Goal: Information Seeking & Learning: Find specific page/section

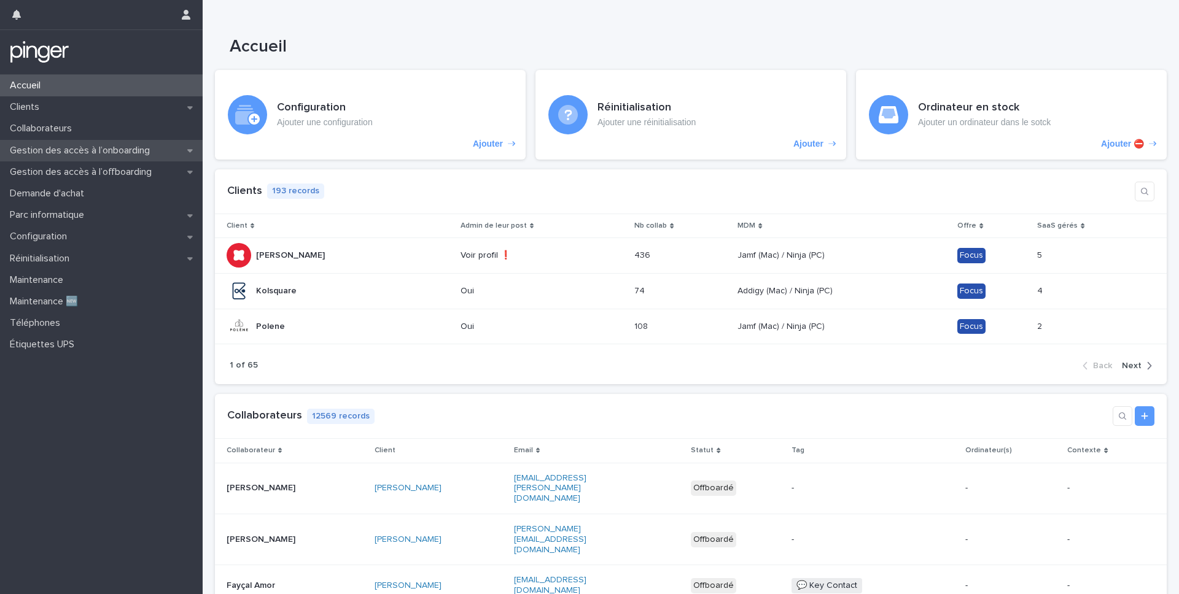
click at [115, 149] on p "Gestion des accès à l’onboarding" at bounding box center [82, 151] width 155 height 12
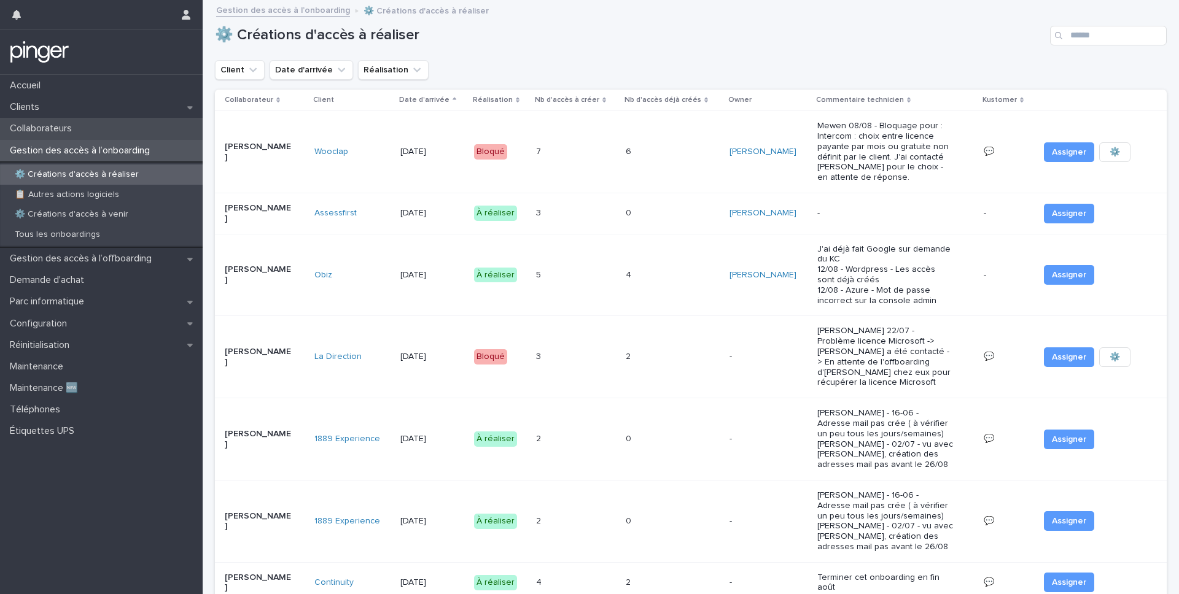
click at [115, 138] on div "Collaborateurs" at bounding box center [101, 128] width 203 height 21
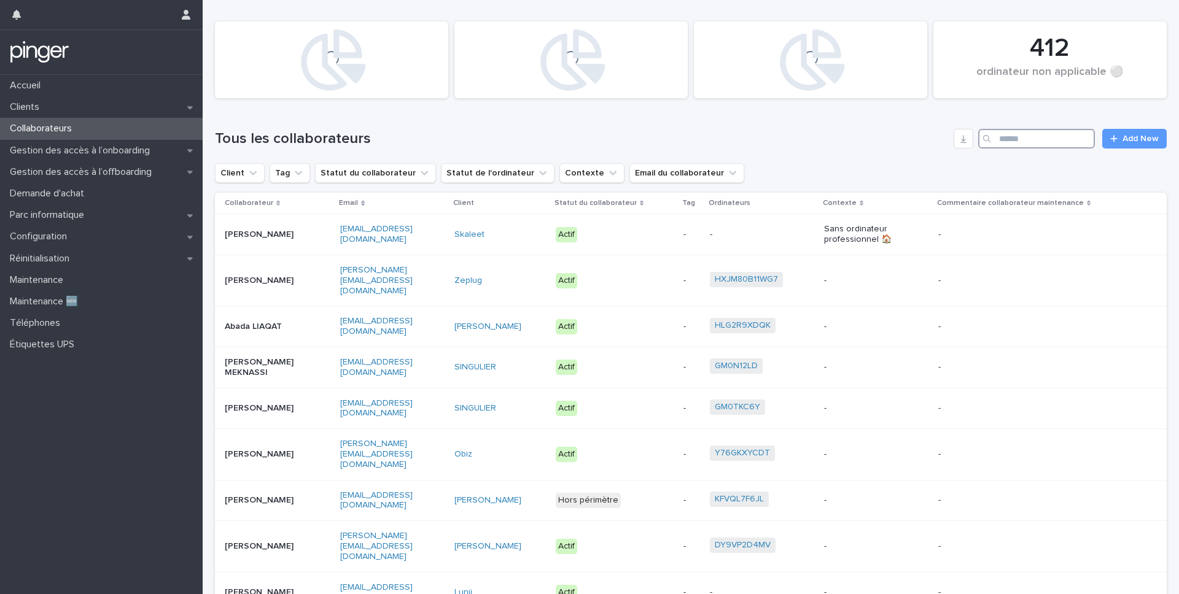
click at [847, 133] on input "Search" at bounding box center [1036, 139] width 117 height 20
type input "*******"
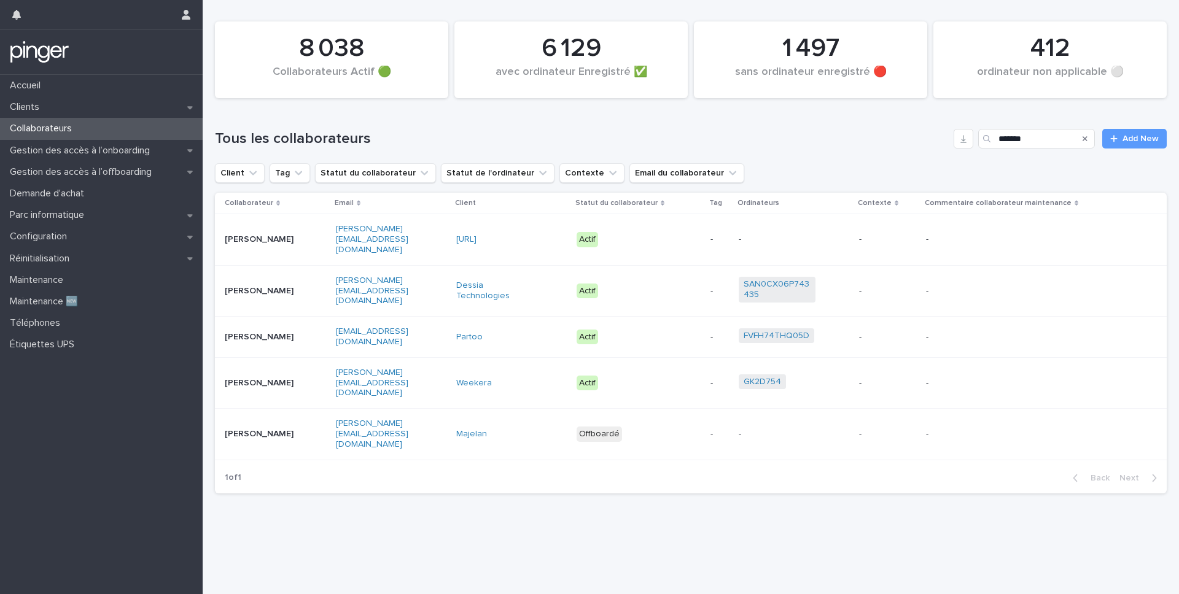
click at [256, 389] on td "[PERSON_NAME]" at bounding box center [273, 382] width 116 height 51
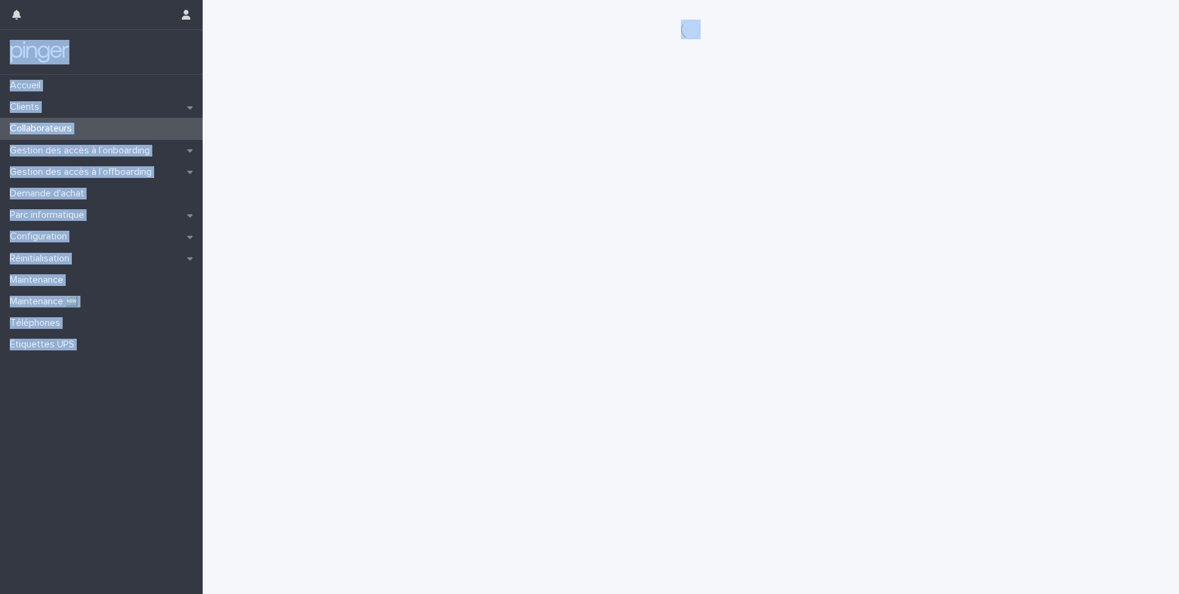
click at [256, 389] on div "Loading... Saving… Loading... Saving…" at bounding box center [691, 282] width 964 height 564
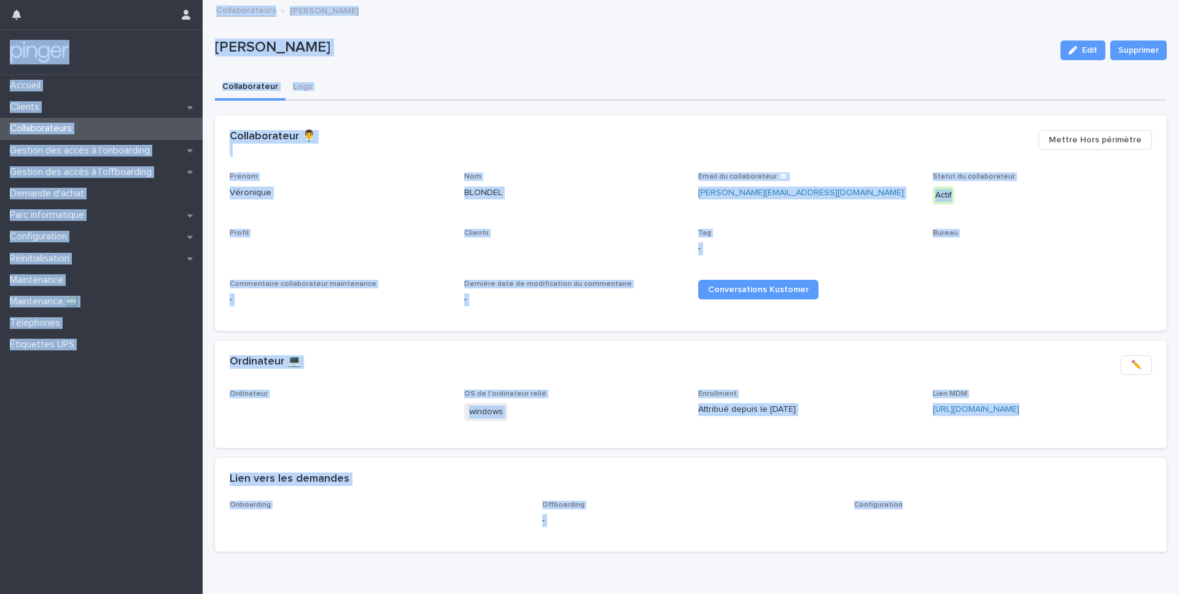
click at [489, 205] on div "Nom BLONDEL" at bounding box center [574, 191] width 220 height 36
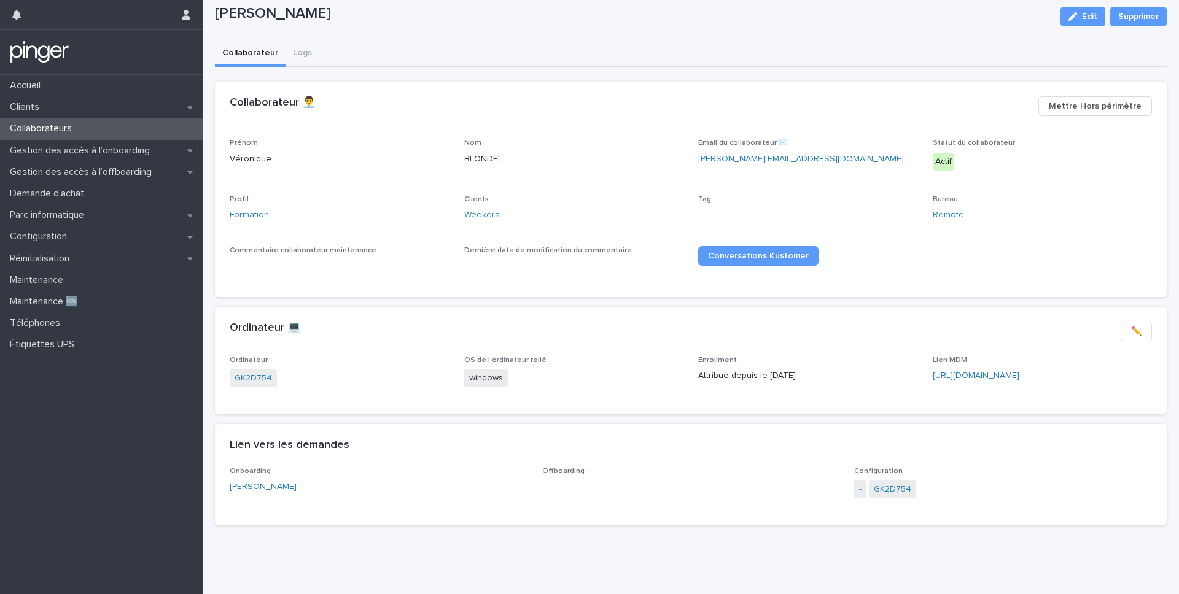
scroll to position [36, 0]
click at [847, 368] on div "[URL][DOMAIN_NAME]" at bounding box center [1021, 374] width 176 height 13
click at [847, 374] on link "[URL][DOMAIN_NAME]" at bounding box center [976, 374] width 87 height 9
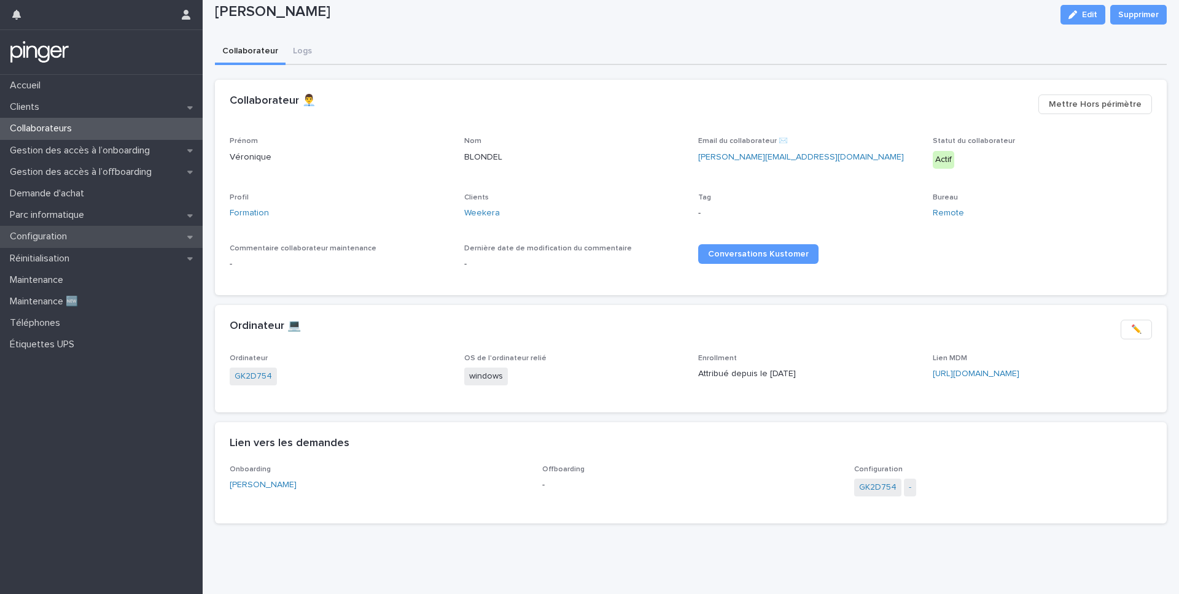
click at [88, 243] on div "Configuration" at bounding box center [101, 236] width 203 height 21
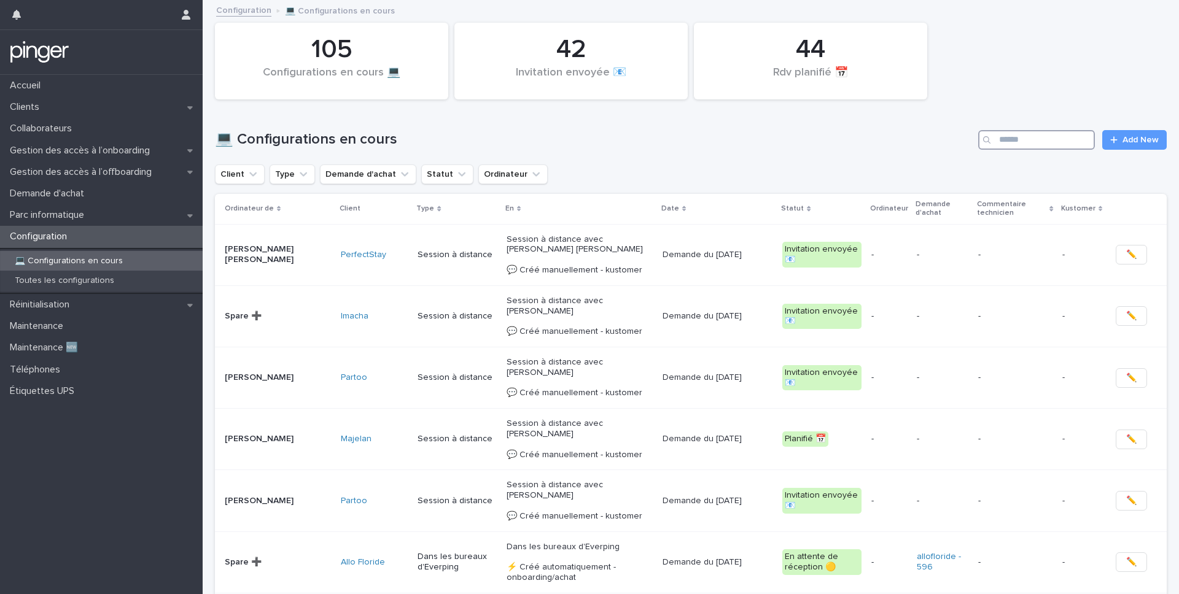
click at [847, 145] on input "Search" at bounding box center [1036, 140] width 117 height 20
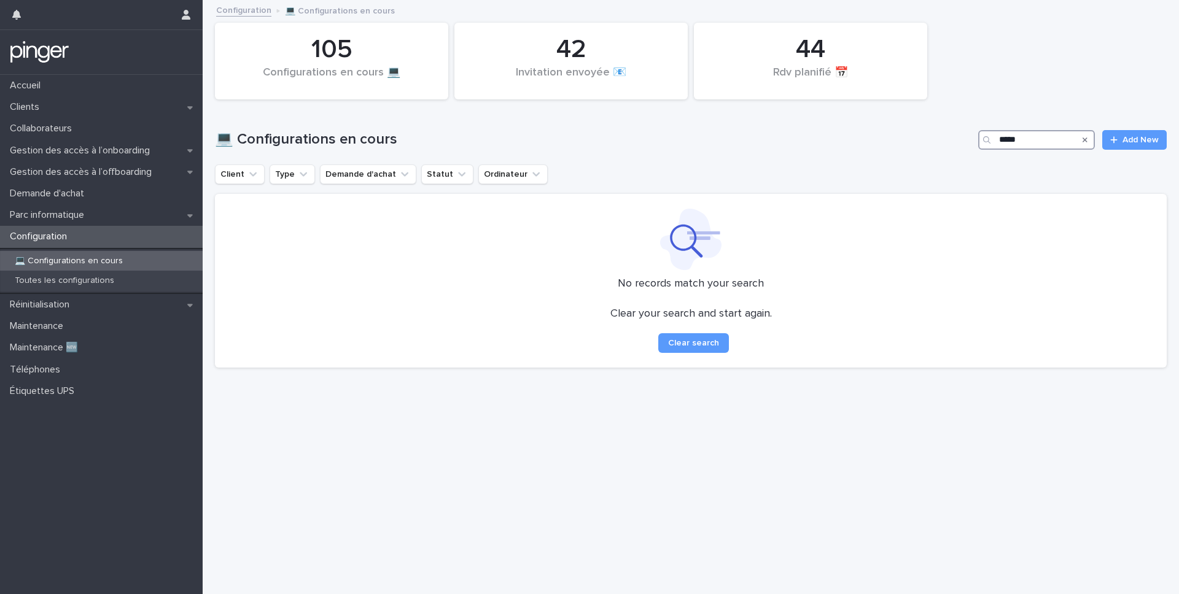
type input "*****"
click at [80, 126] on p "Collaborateurs" at bounding box center [43, 129] width 77 height 12
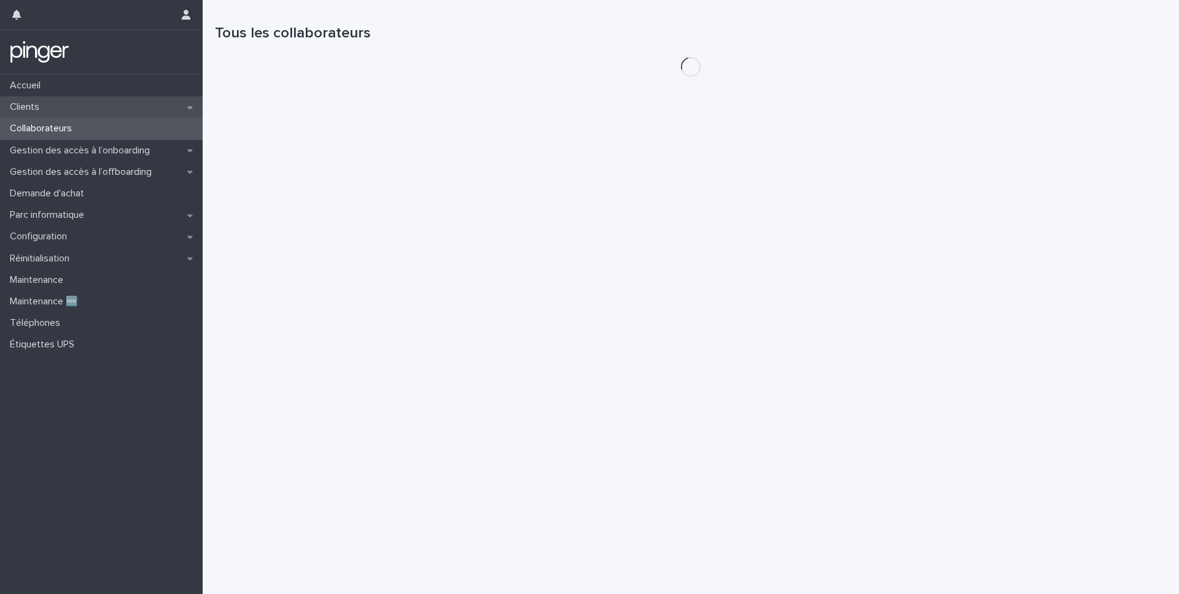
click at [85, 113] on div "Clients" at bounding box center [101, 106] width 203 height 21
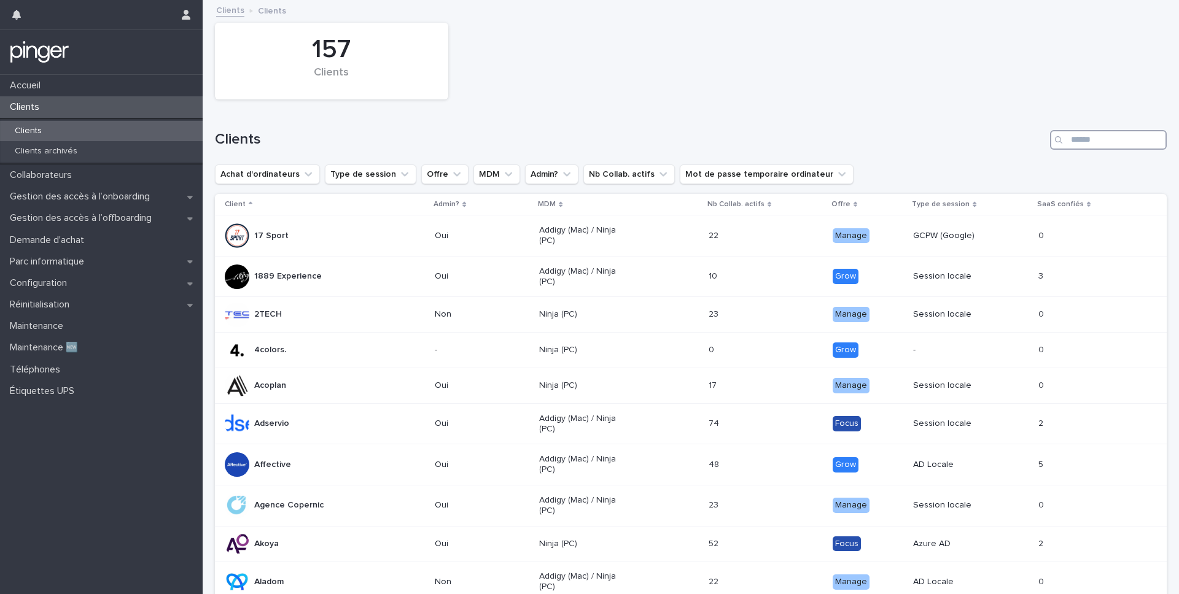
click at [847, 139] on input "Search" at bounding box center [1108, 140] width 117 height 20
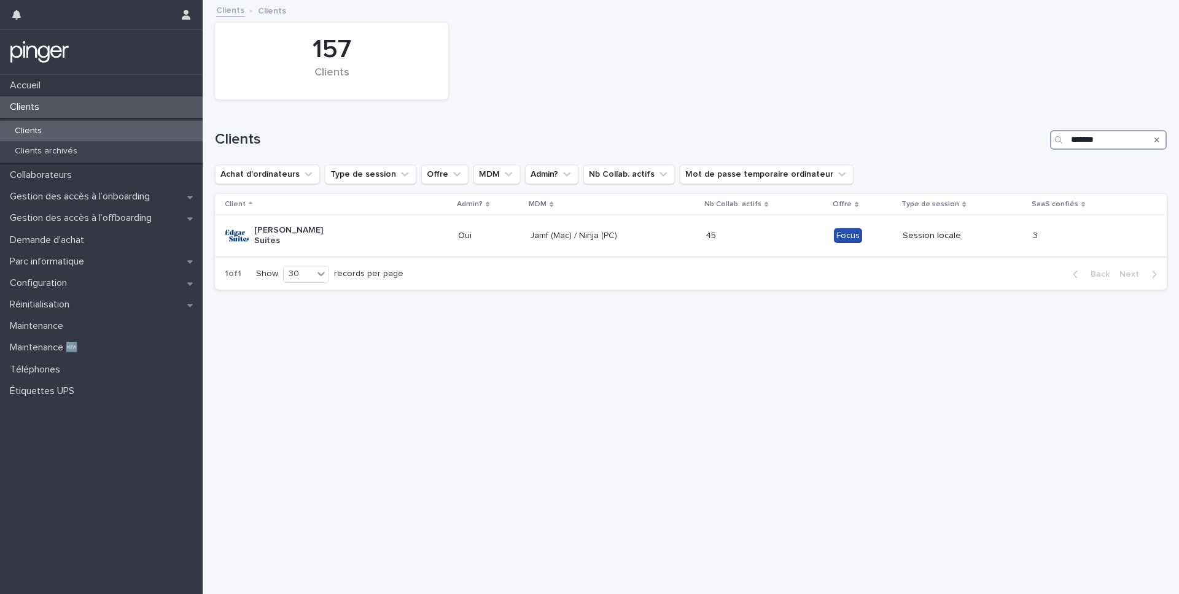
type input "*******"
click at [576, 238] on div "Jamf (Mac) / Ninja (PC)" at bounding box center [612, 236] width 165 height 20
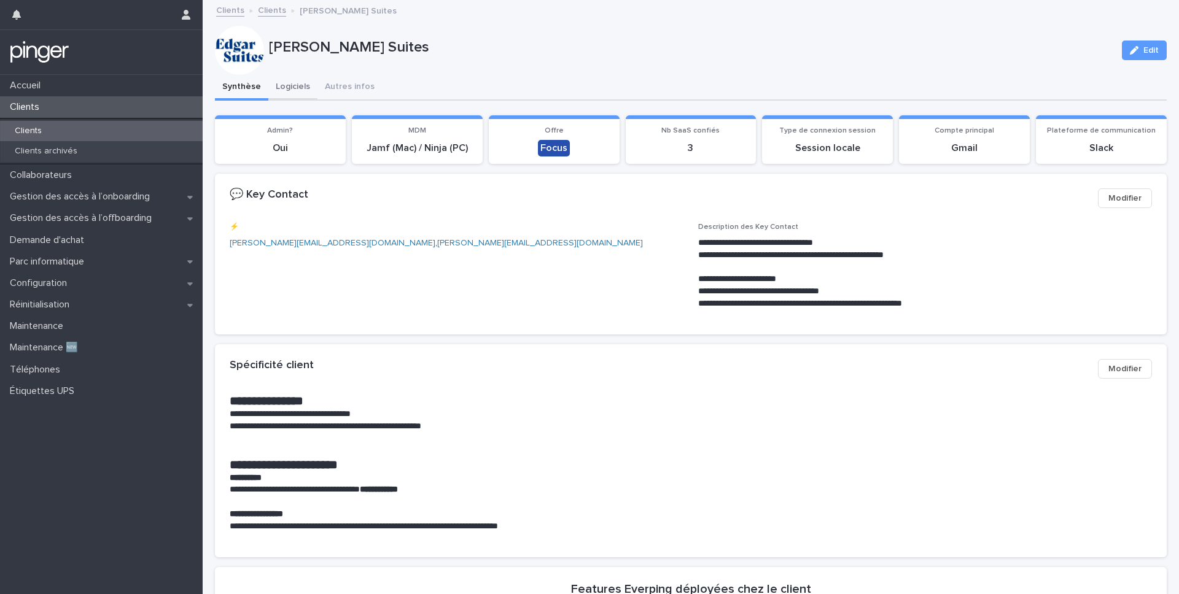
click at [291, 83] on button "Logiciels" at bounding box center [292, 88] width 49 height 26
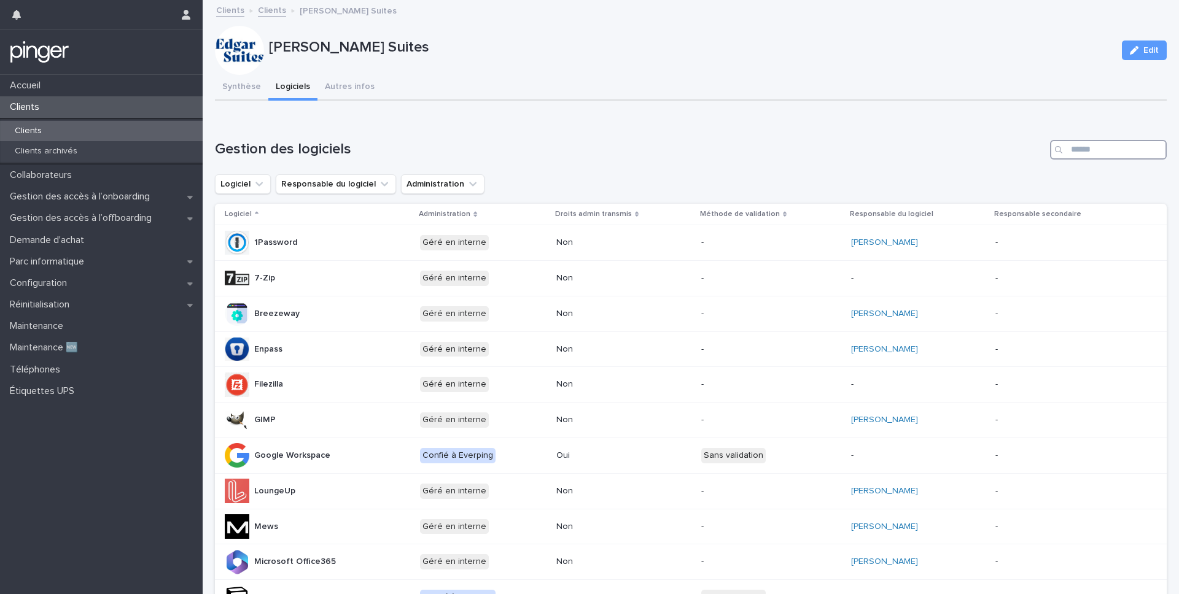
click at [847, 156] on input "Search" at bounding box center [1108, 150] width 117 height 20
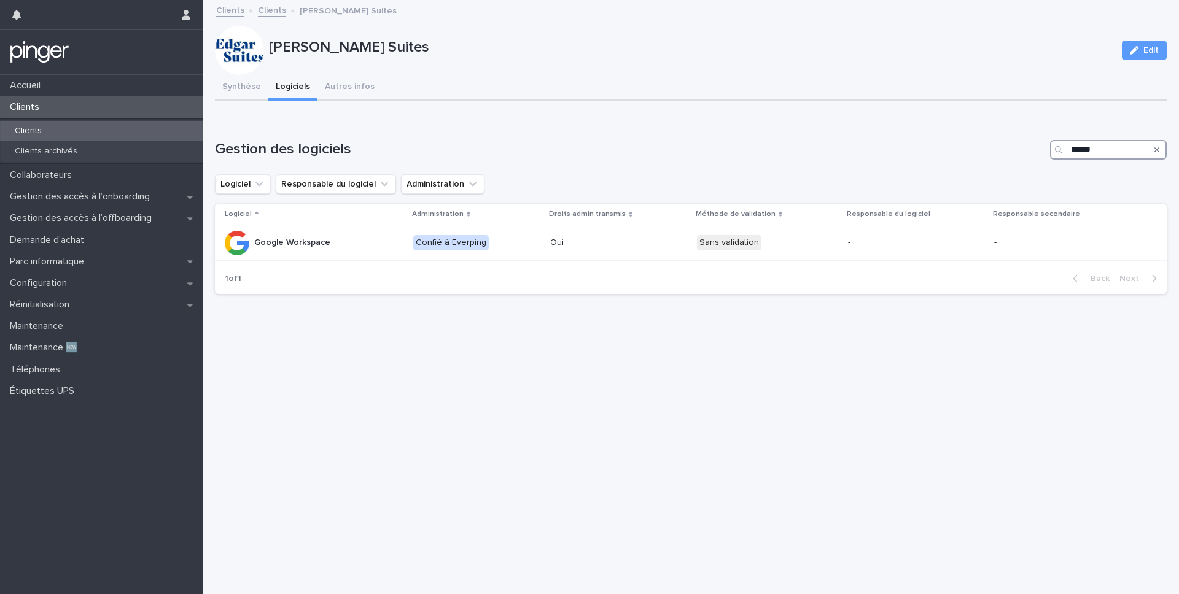
type input "******"
click at [47, 138] on div "Clients" at bounding box center [101, 131] width 203 height 20
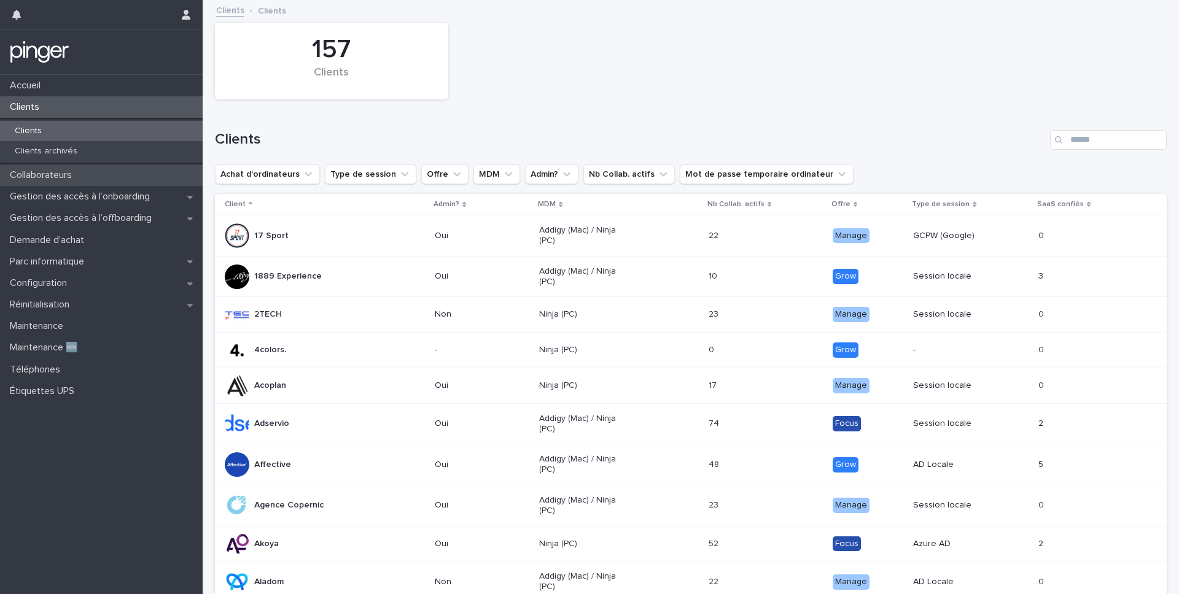
click at [138, 171] on div "Collaborateurs" at bounding box center [101, 175] width 203 height 21
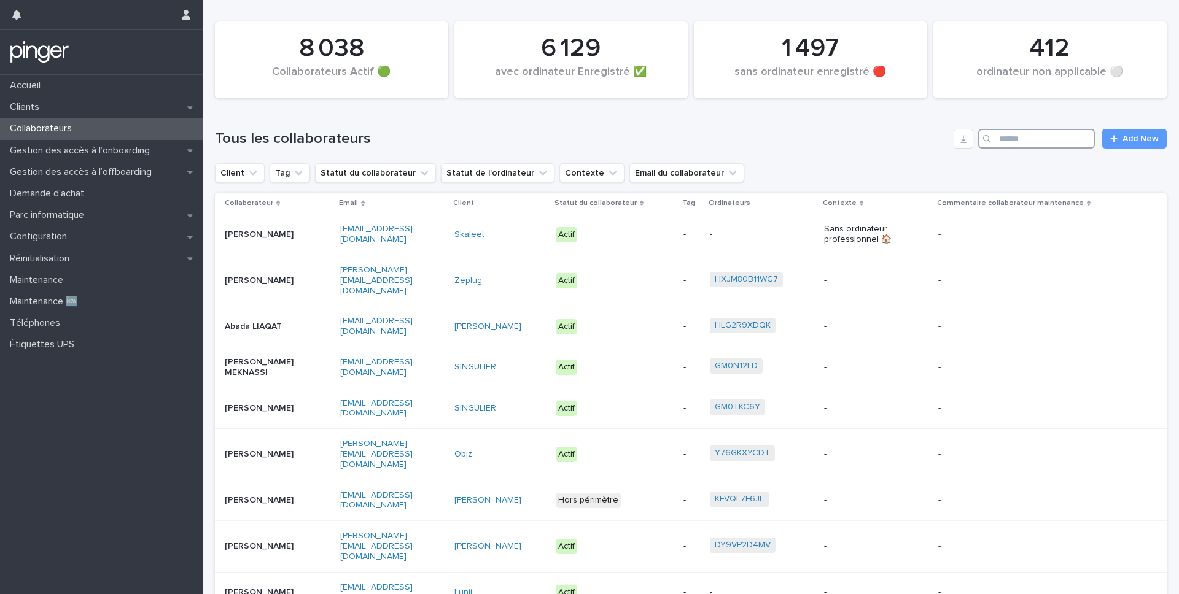
click at [847, 141] on input "Search" at bounding box center [1036, 139] width 117 height 20
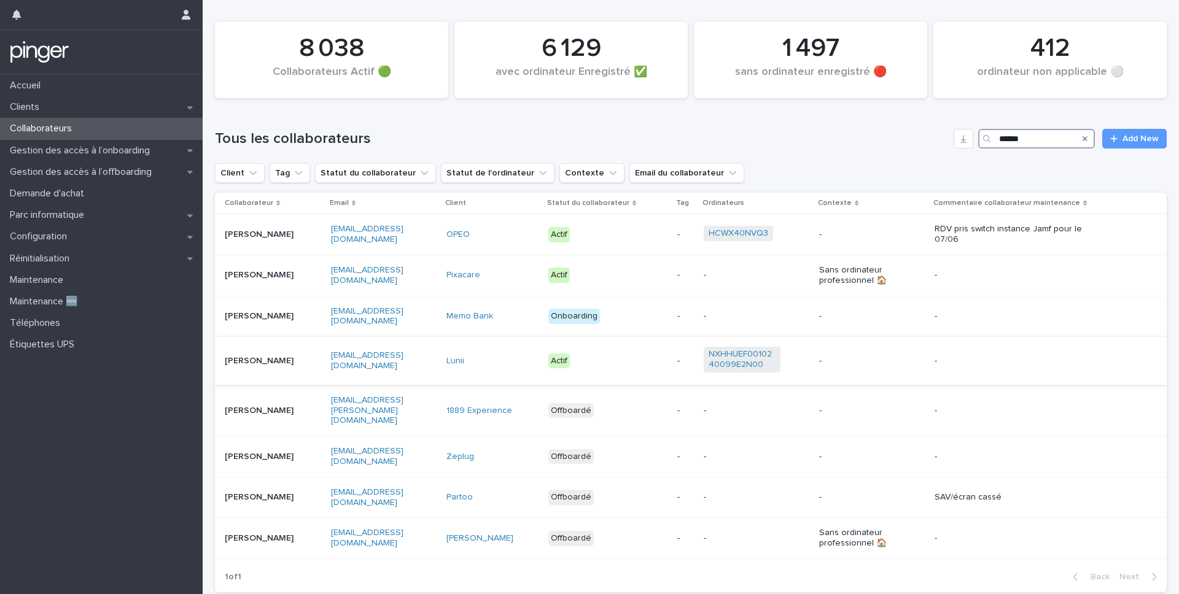
type input "*****"
click at [278, 370] on div "[PERSON_NAME]" at bounding box center [273, 361] width 96 height 20
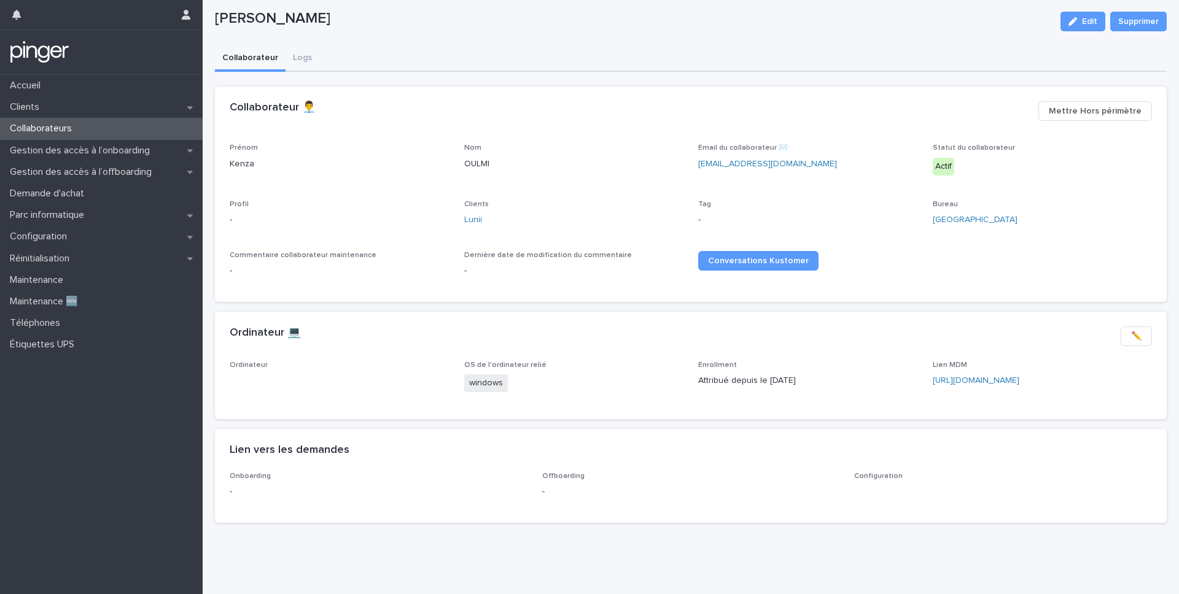
scroll to position [33, 0]
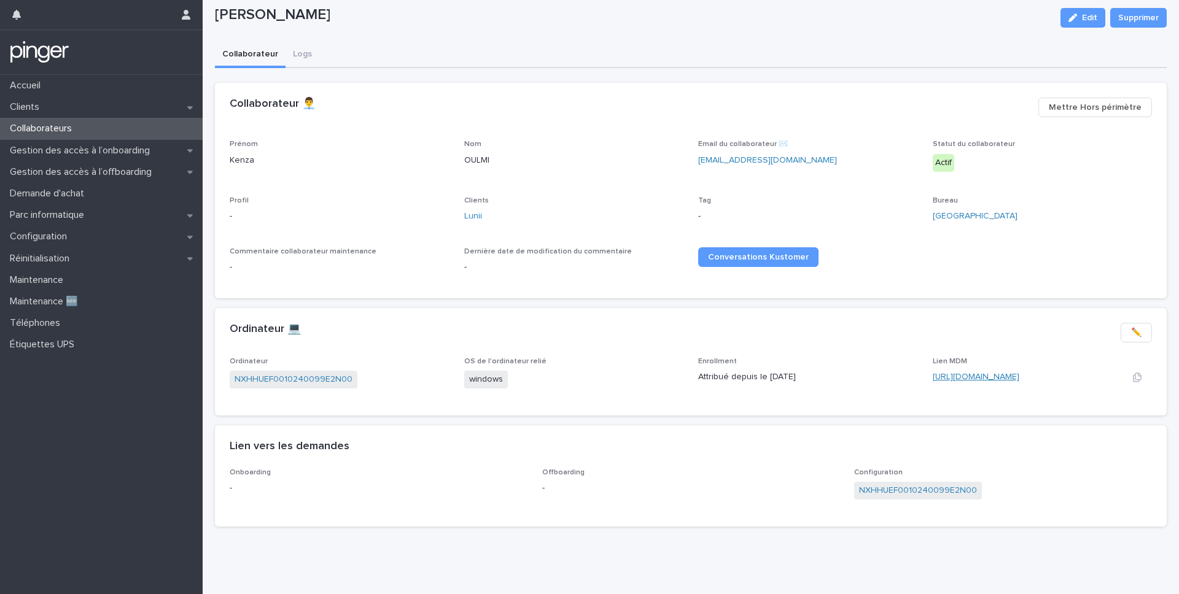
click at [847, 378] on link "[URL][DOMAIN_NAME]" at bounding box center [976, 377] width 87 height 9
click at [107, 132] on div "Collaborateurs" at bounding box center [101, 128] width 203 height 21
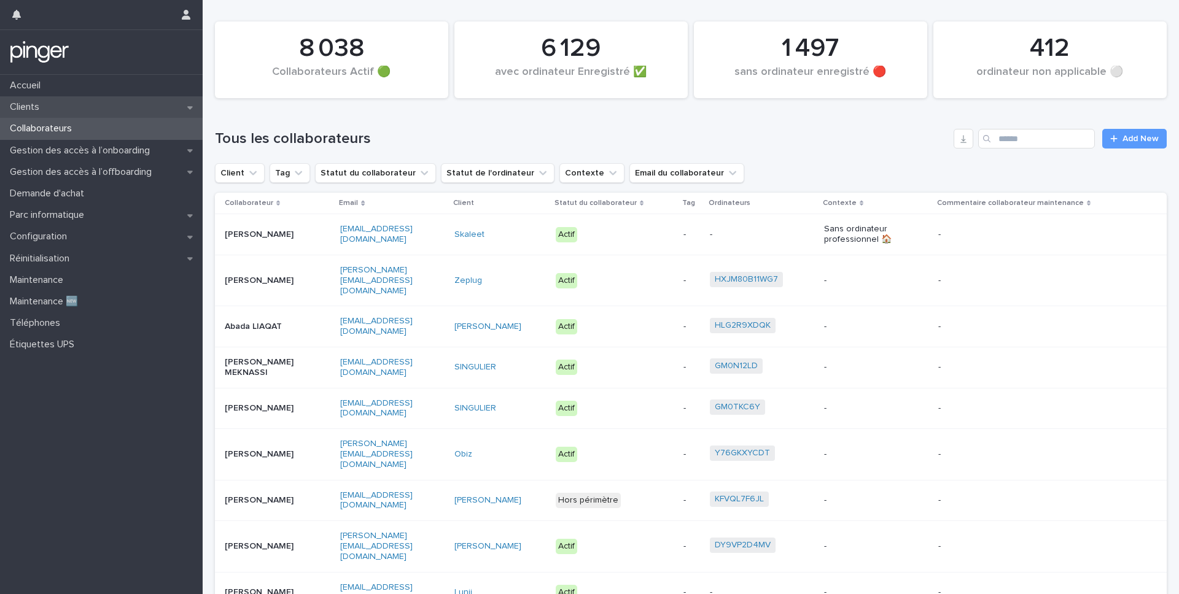
click at [85, 101] on div "Clients" at bounding box center [101, 106] width 203 height 21
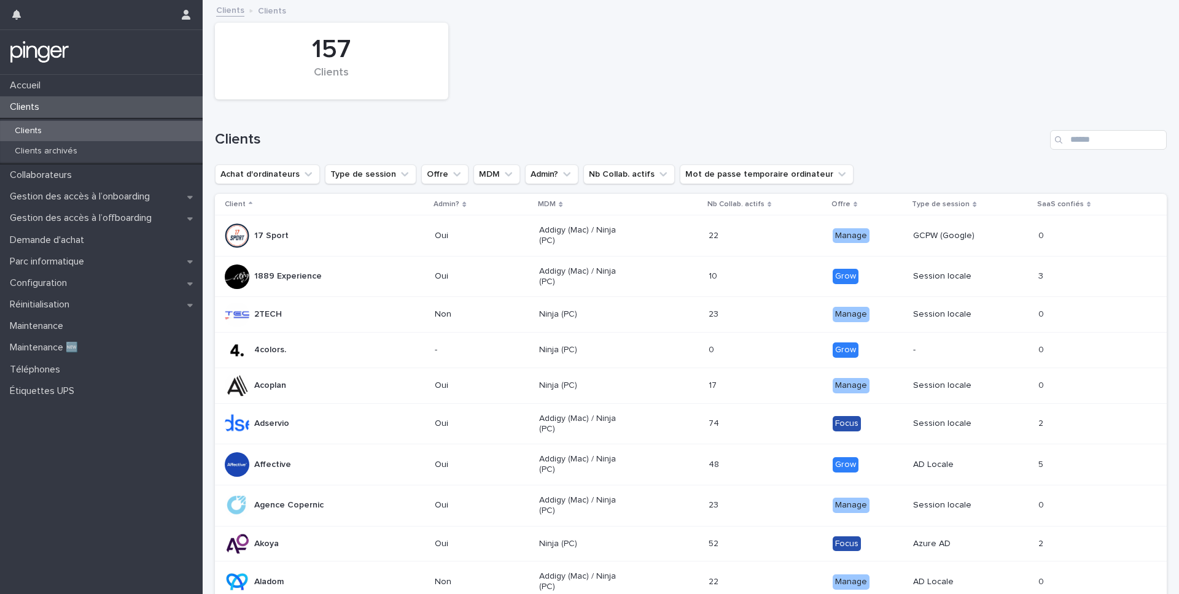
click at [847, 136] on div "Search" at bounding box center [1060, 140] width 20 height 20
click at [847, 136] on input "Search" at bounding box center [1108, 140] width 117 height 20
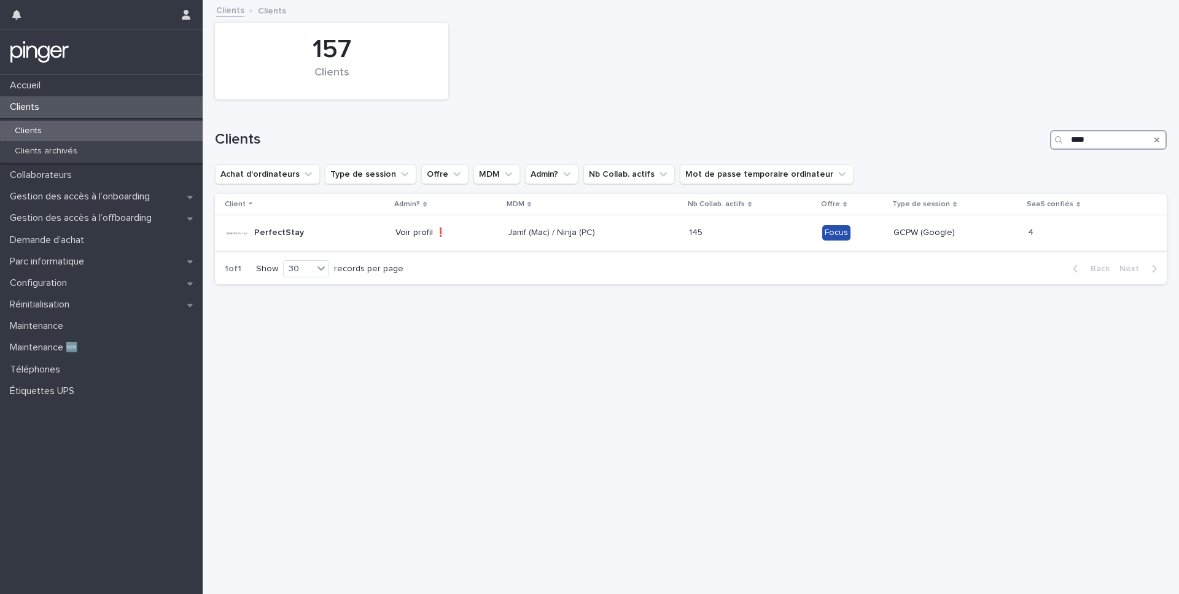
type input "****"
click at [675, 218] on td "Jamf (Mac) / Ninja (PC)" at bounding box center [593, 233] width 181 height 36
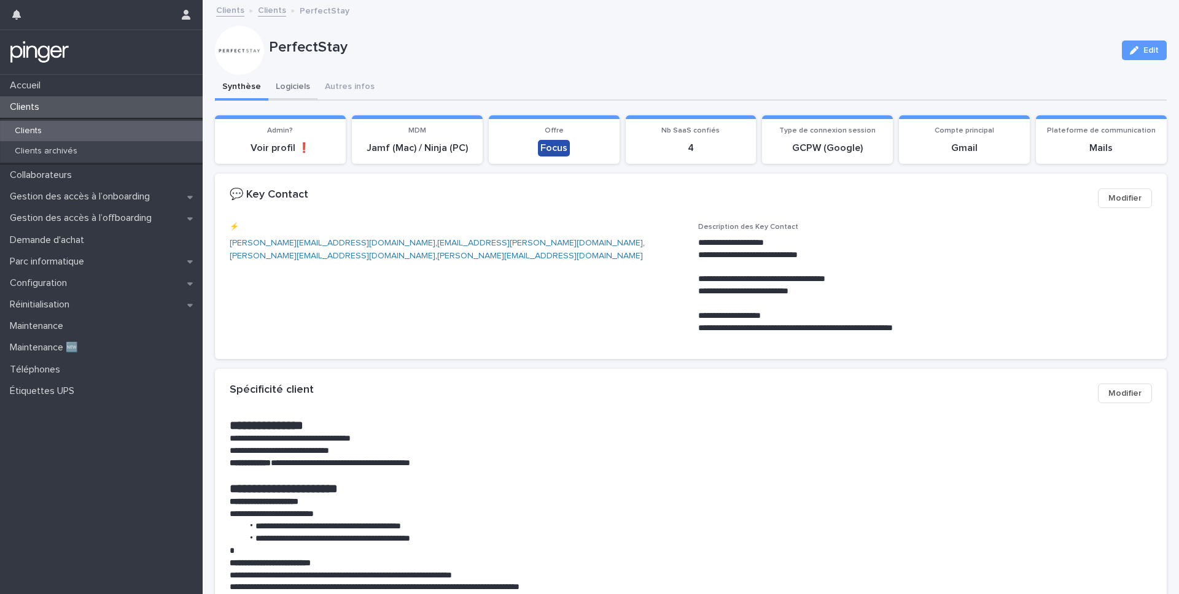
click at [289, 88] on button "Logiciels" at bounding box center [292, 88] width 49 height 26
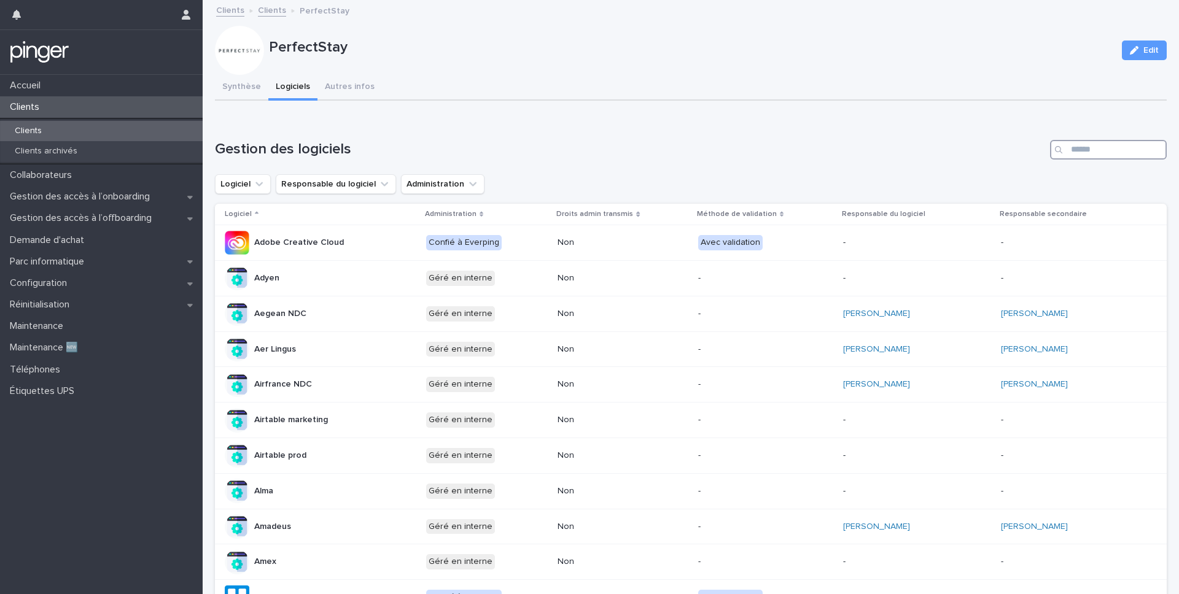
click at [847, 146] on input "Search" at bounding box center [1108, 150] width 117 height 20
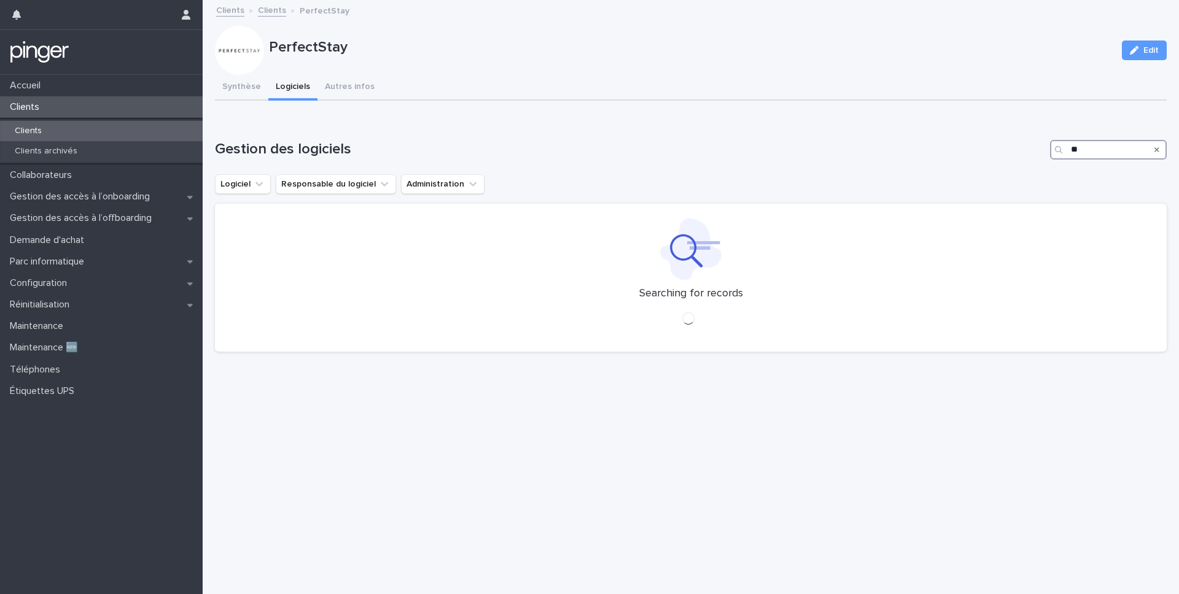
type input "*"
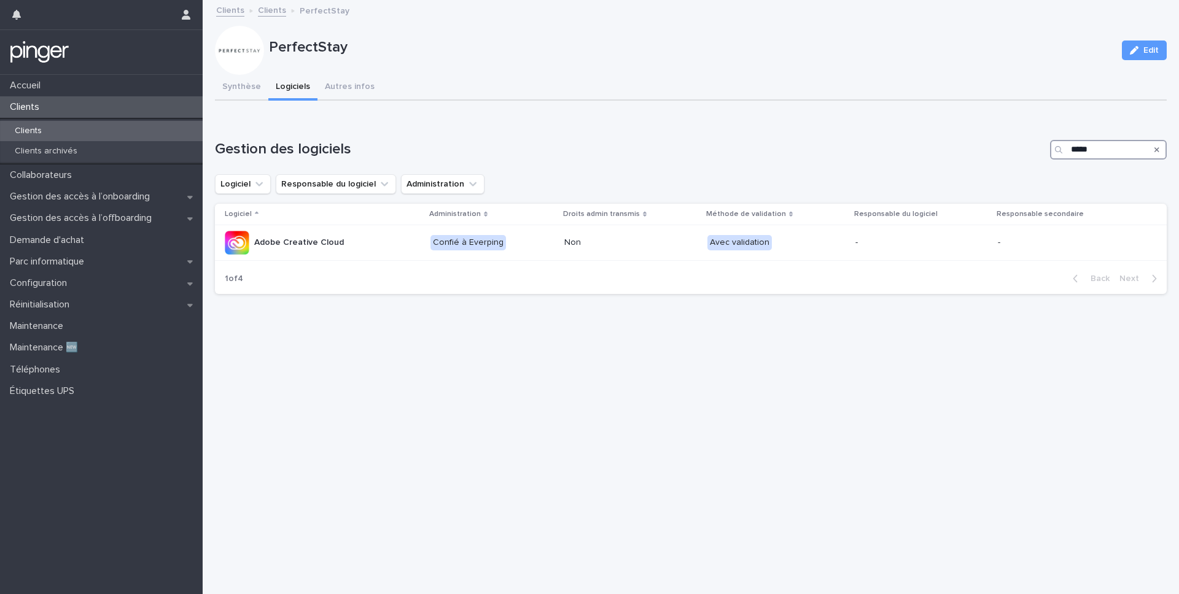
type input "*****"
click at [847, 151] on icon "Search" at bounding box center [1156, 149] width 5 height 5
